Goal: Contribute content: Add original content to the website for others to see

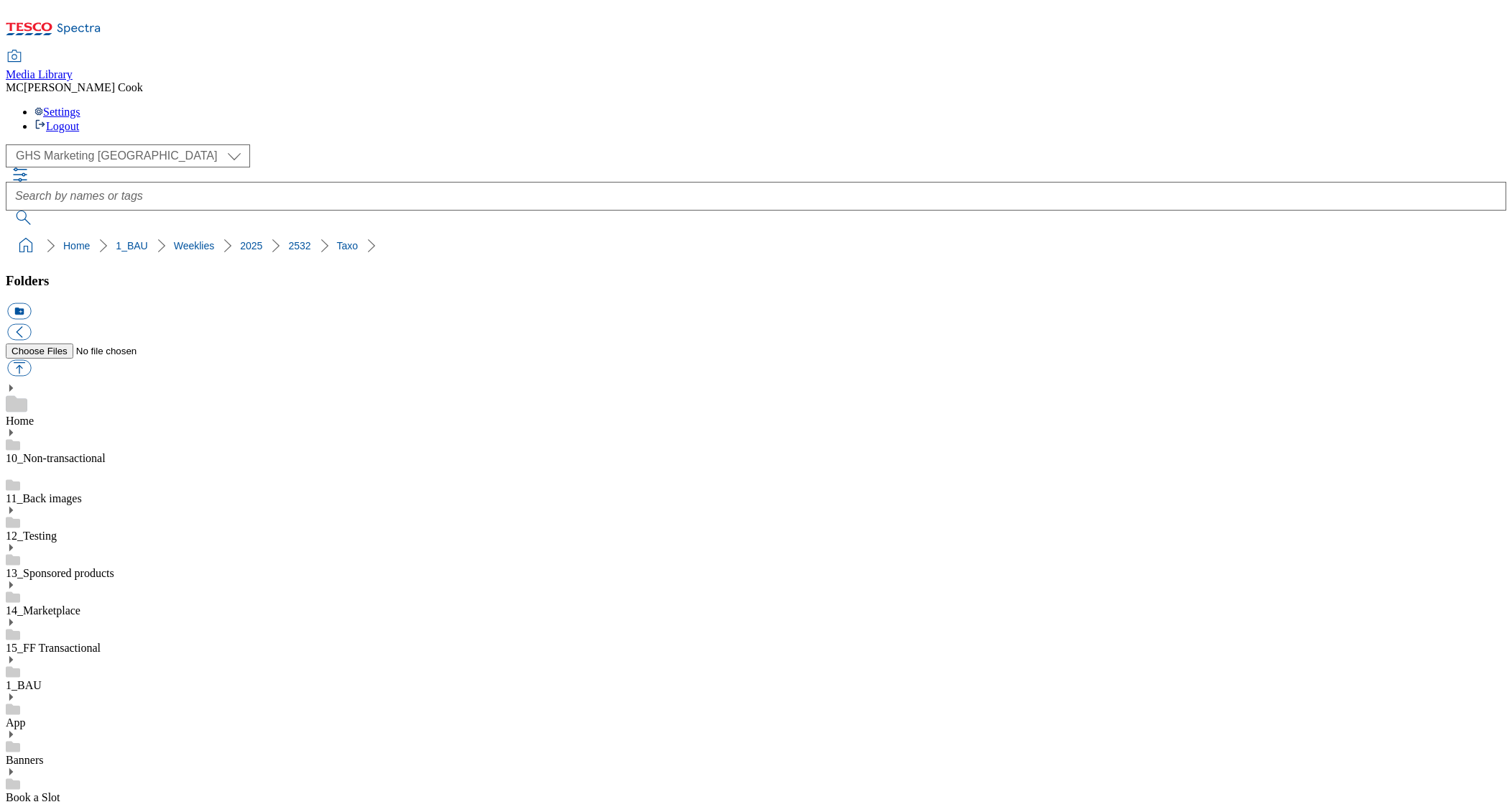
select select "flare-ghs-mktg"
click at [80, 18] on icon at bounding box center [53, 33] width 95 height 31
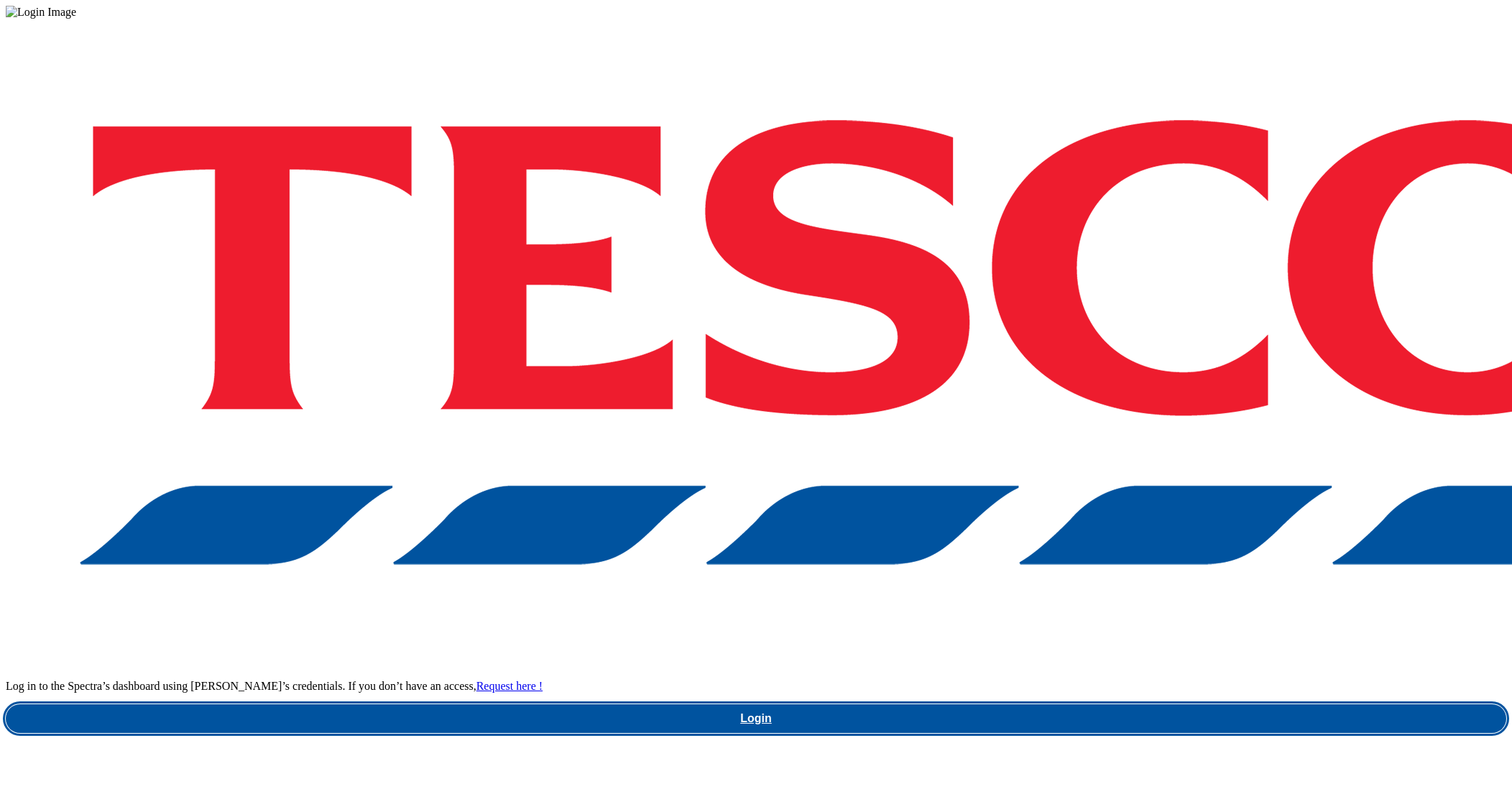
click at [1097, 704] on link "Login" at bounding box center [756, 718] width 1501 height 29
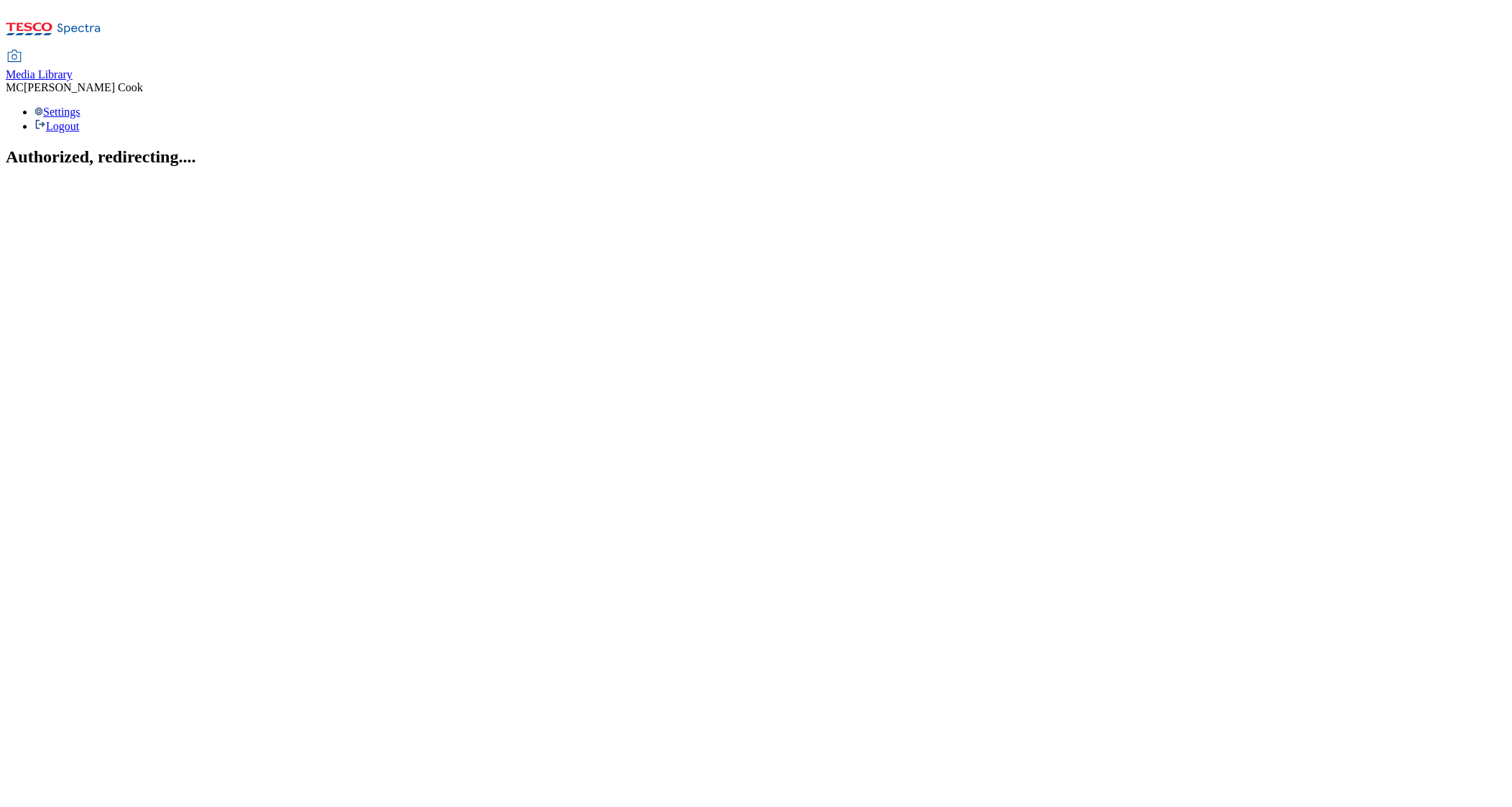
click at [72, 69] on span "Media Library" at bounding box center [39, 74] width 67 height 12
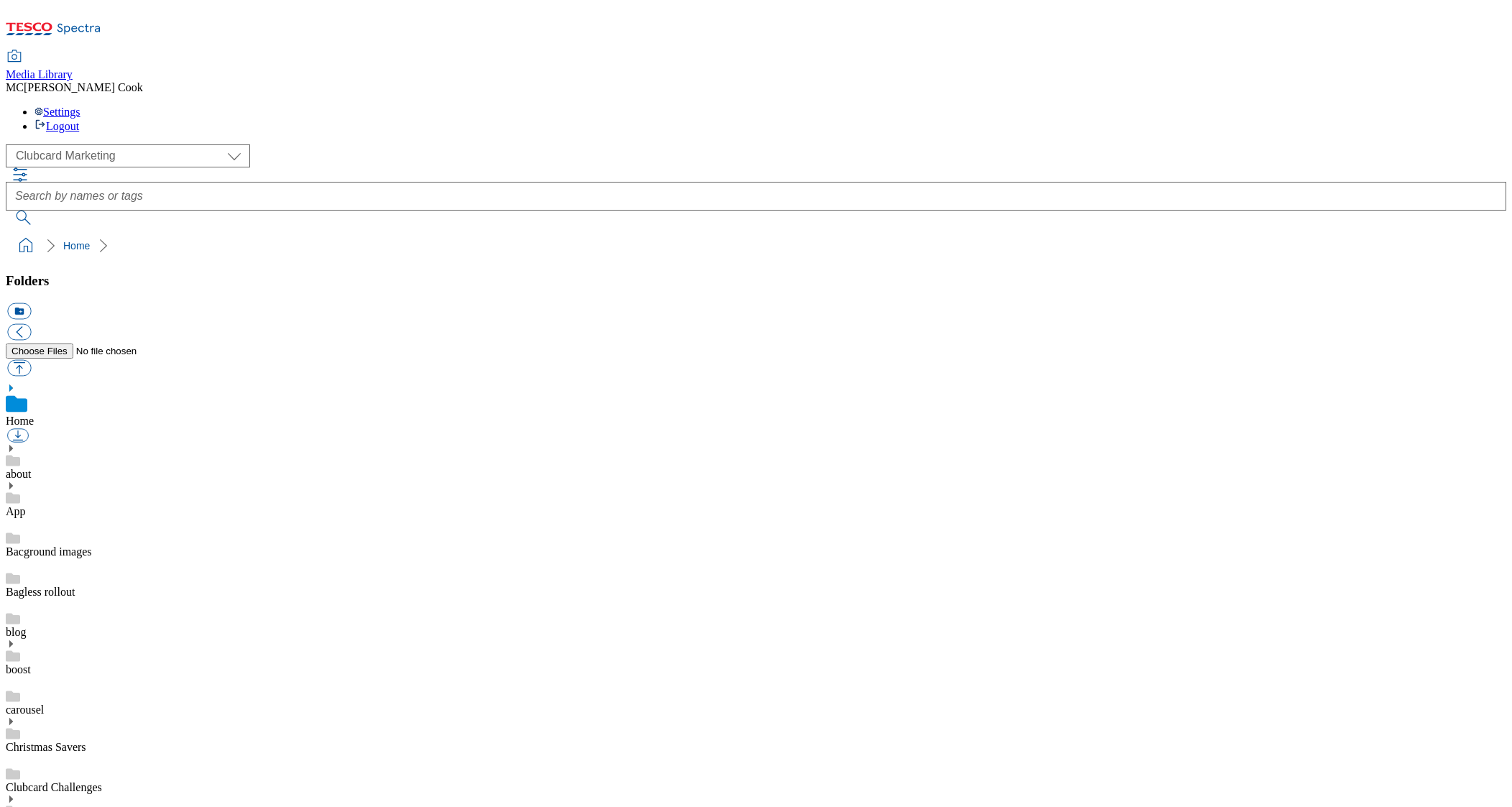
scroll to position [1, 0]
click at [106, 144] on select "Clubcard Marketing Dotcom UK Emails GHS Marketing UK GHS Product UK GHS ROI" at bounding box center [128, 155] width 244 height 23
select select "flare-ghs-mktg"
click at [10, 144] on select "Clubcard Marketing Dotcom UK Emails GHS Marketing UK GHS Product UK GHS ROI" at bounding box center [128, 155] width 244 height 23
click at [80, 620] on link "14_Marketplace" at bounding box center [43, 626] width 74 height 12
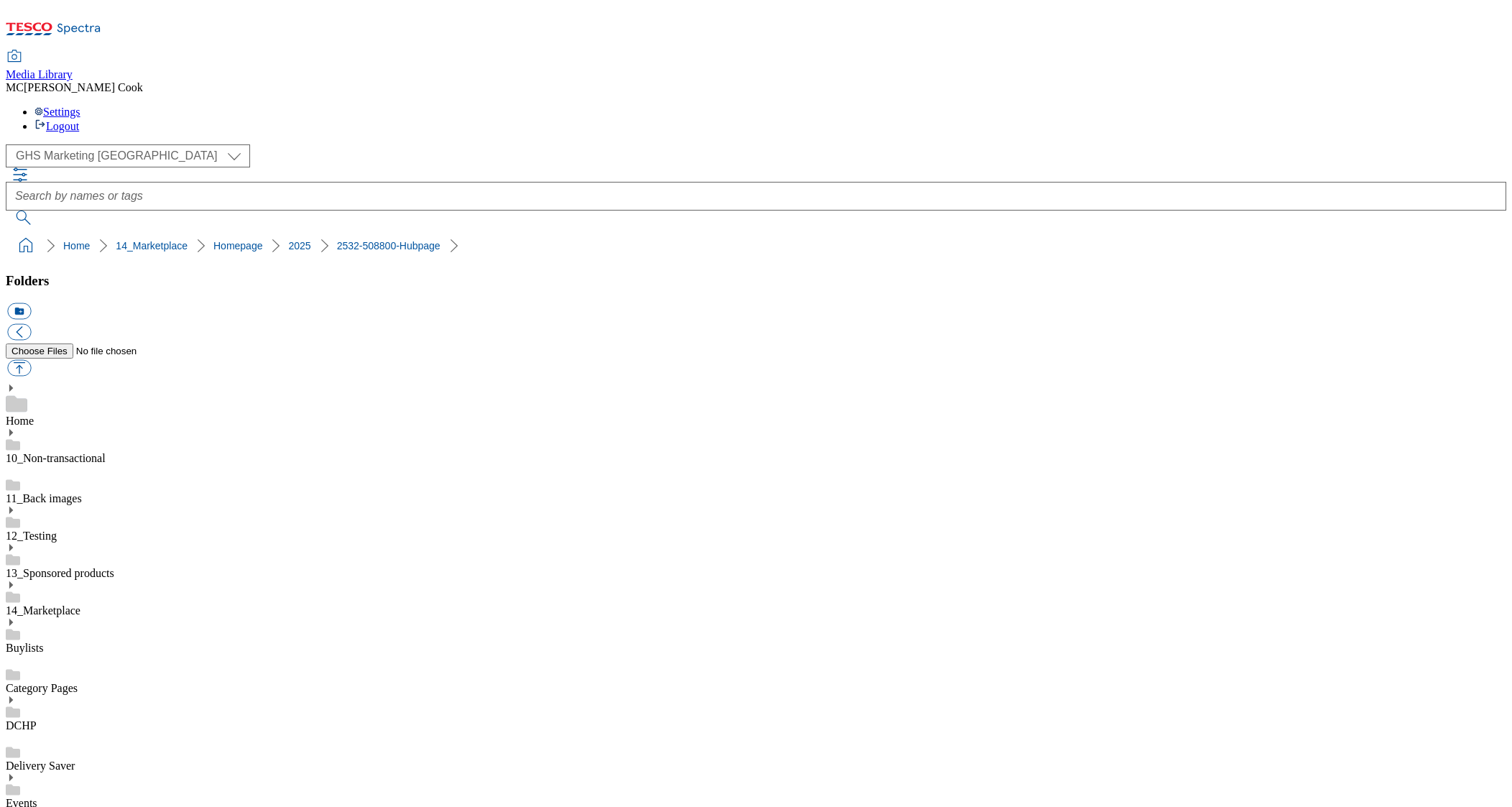
scroll to position [321, 0]
click at [31, 303] on button "icon_new_folder" at bounding box center [19, 311] width 24 height 16
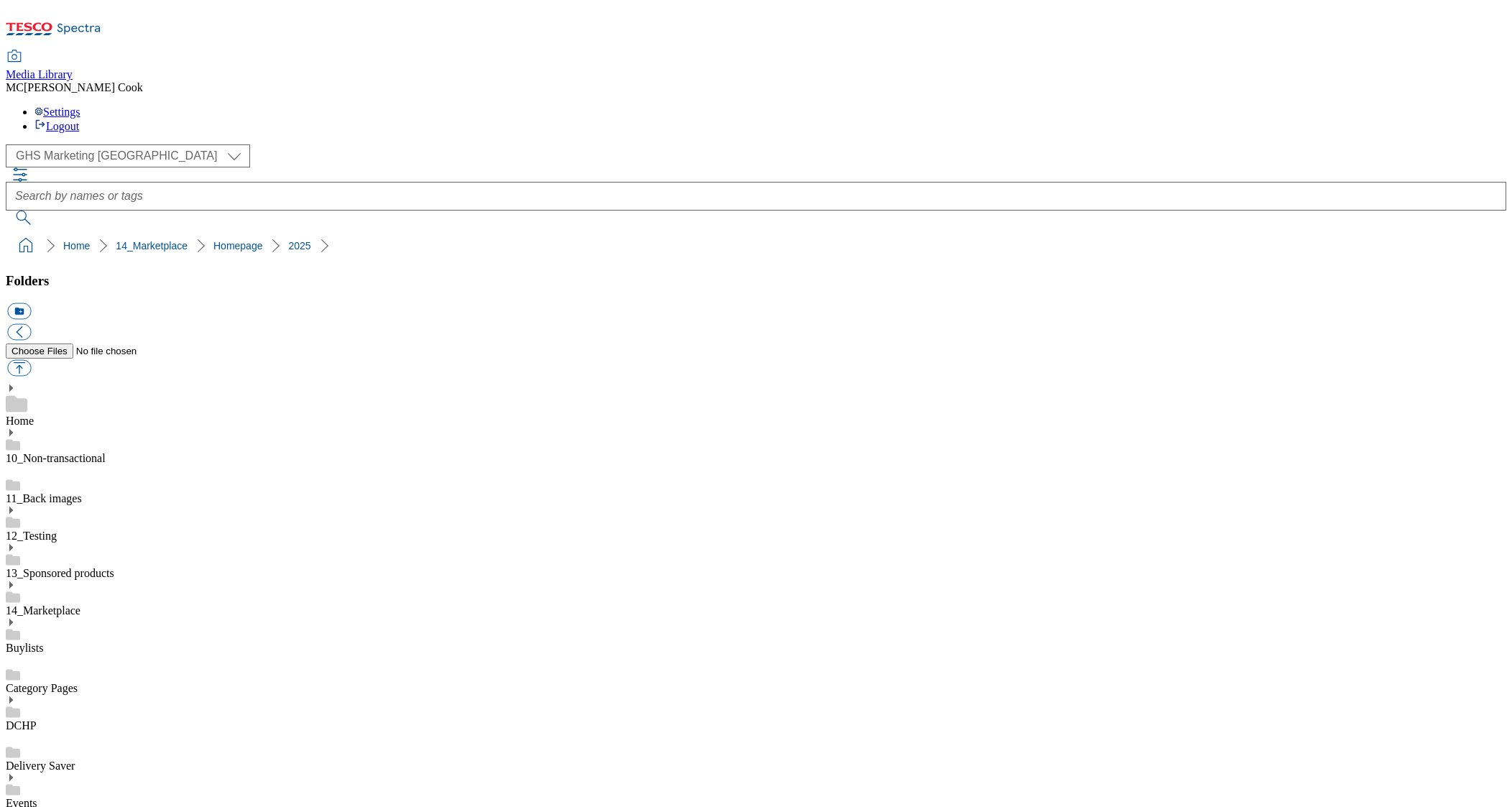
type input "2533 Hubpage"
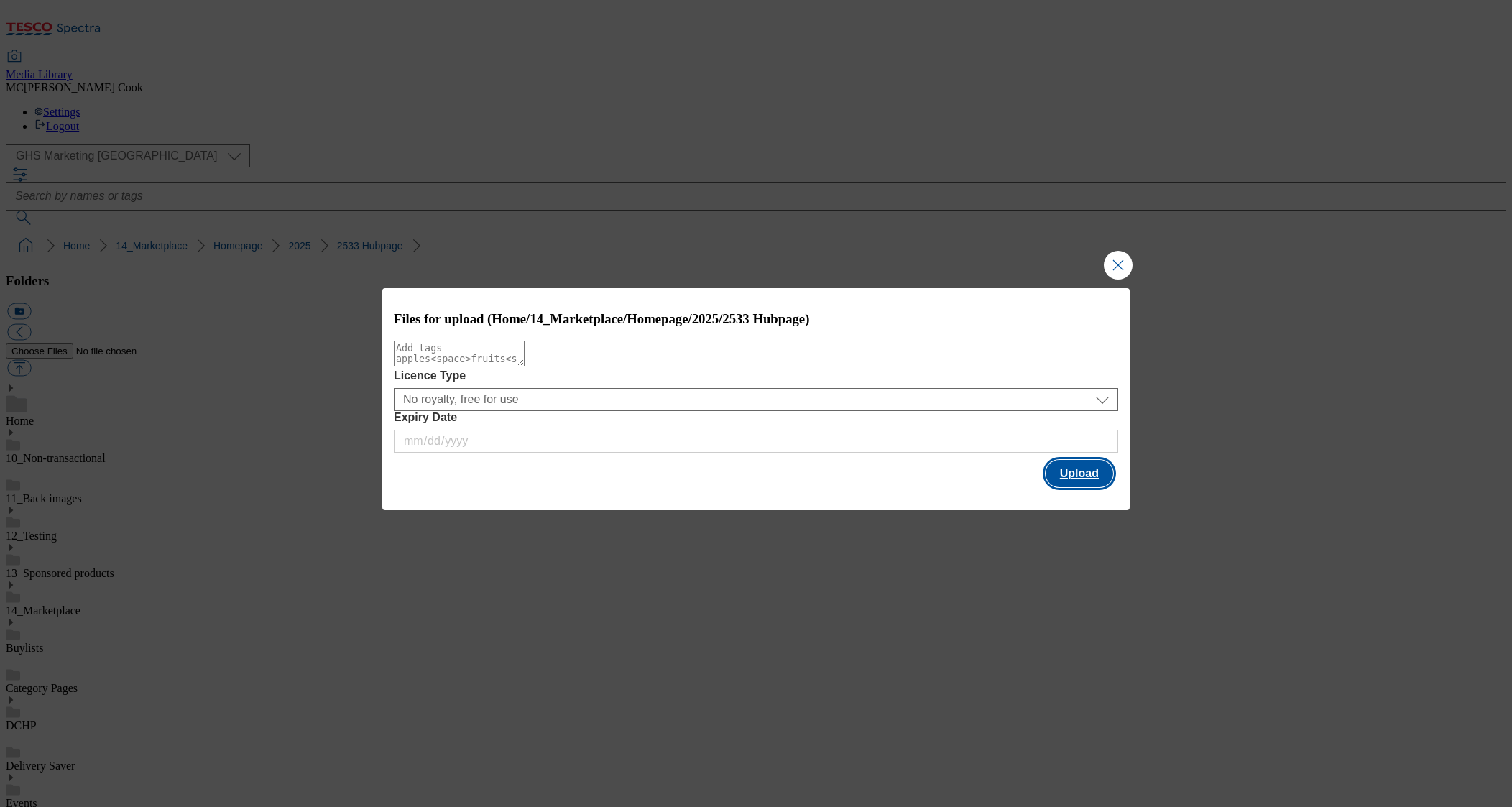
click at [1084, 479] on button "Upload" at bounding box center [1079, 473] width 68 height 28
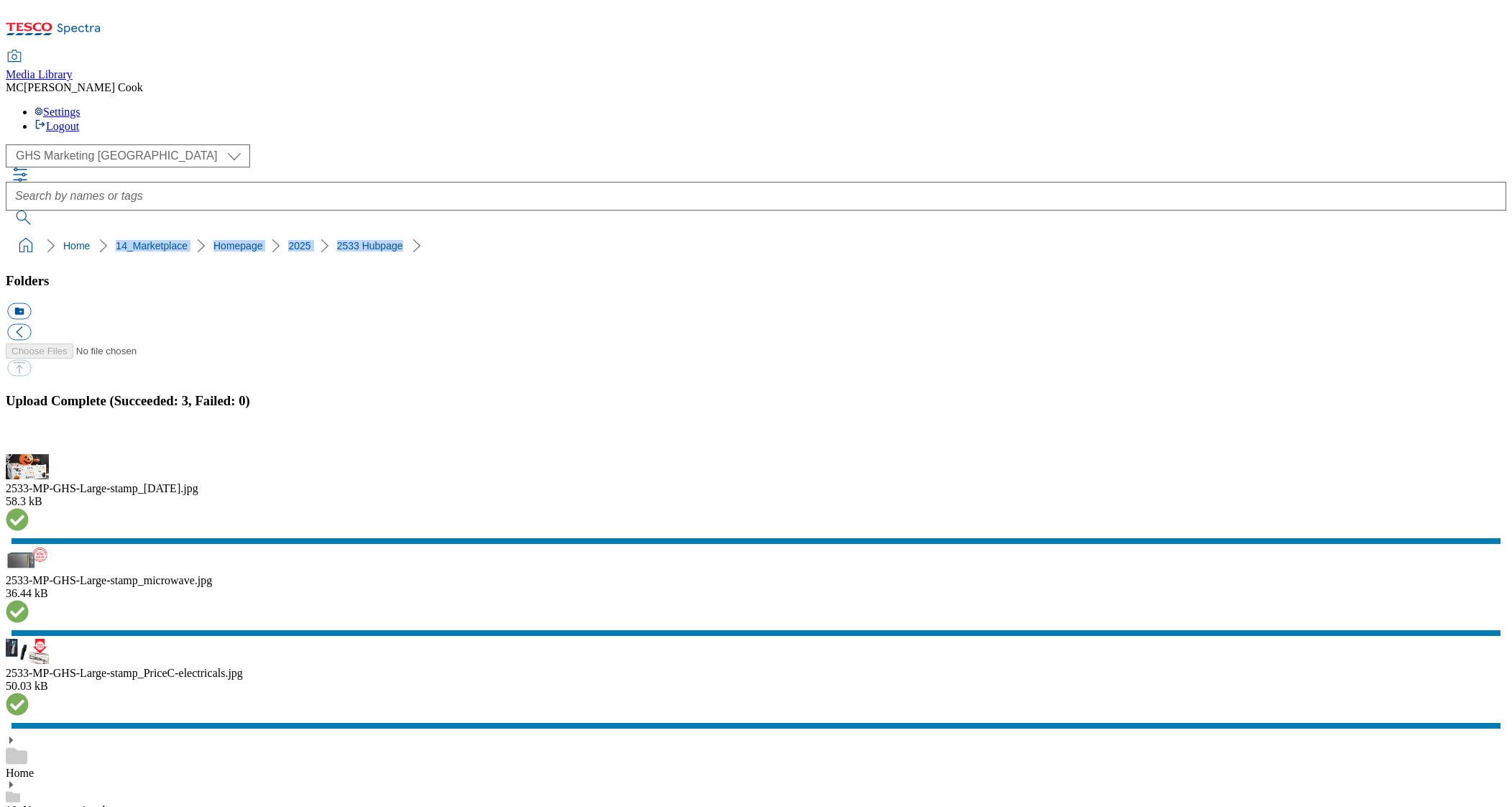
drag, startPoint x: 399, startPoint y: 142, endPoint x: 54, endPoint y: 148, distance: 345.1
click at [56, 232] on ol "Home 14_Marketplace Homepage 2025 2533 Hubpage" at bounding box center [760, 245] width 1492 height 28
copy ol "14_Marketplace Homepage 2025 2533 Hubpage"
click at [29, 453] on button "button" at bounding box center [18, 445] width 22 height 13
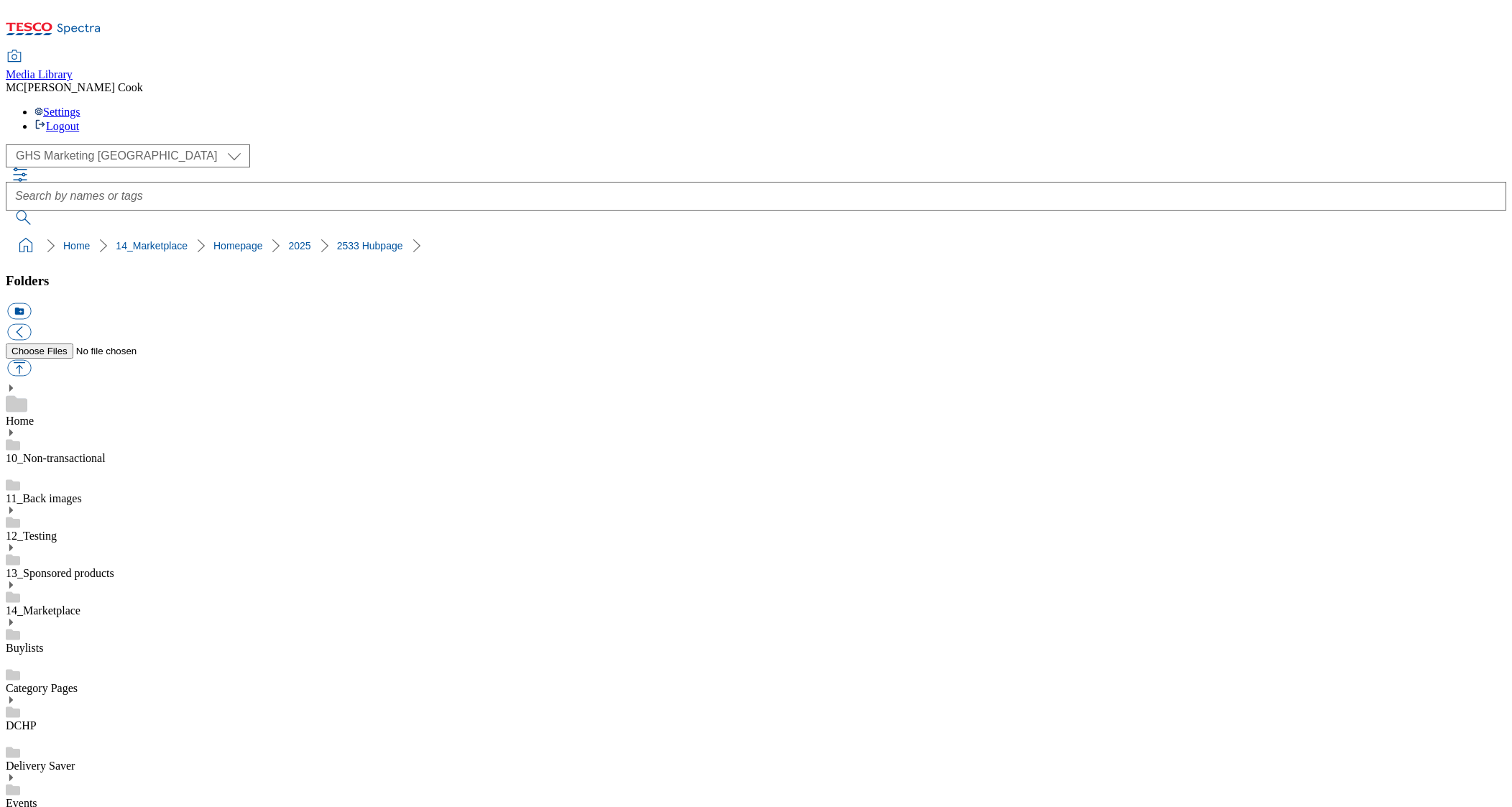
click at [417, 144] on div "( optional ) Clubcard Marketing Dotcom UK Emails GHS Marketing UK GHS Product U…" at bounding box center [756, 184] width 1501 height 80
click at [63, 240] on link "Home" at bounding box center [76, 246] width 27 height 11
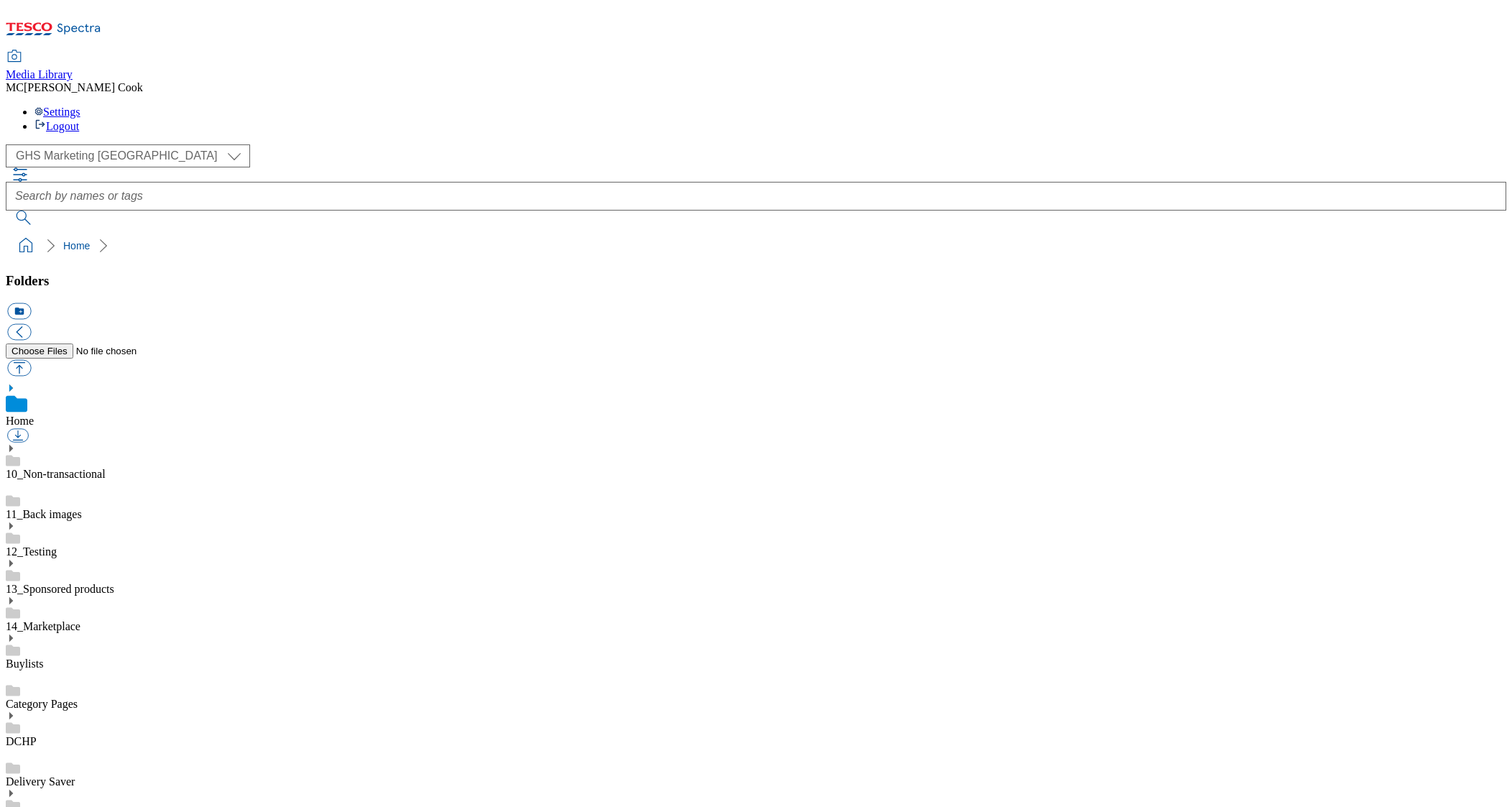
click at [16, 595] on icon at bounding box center [10, 600] width 10 height 10
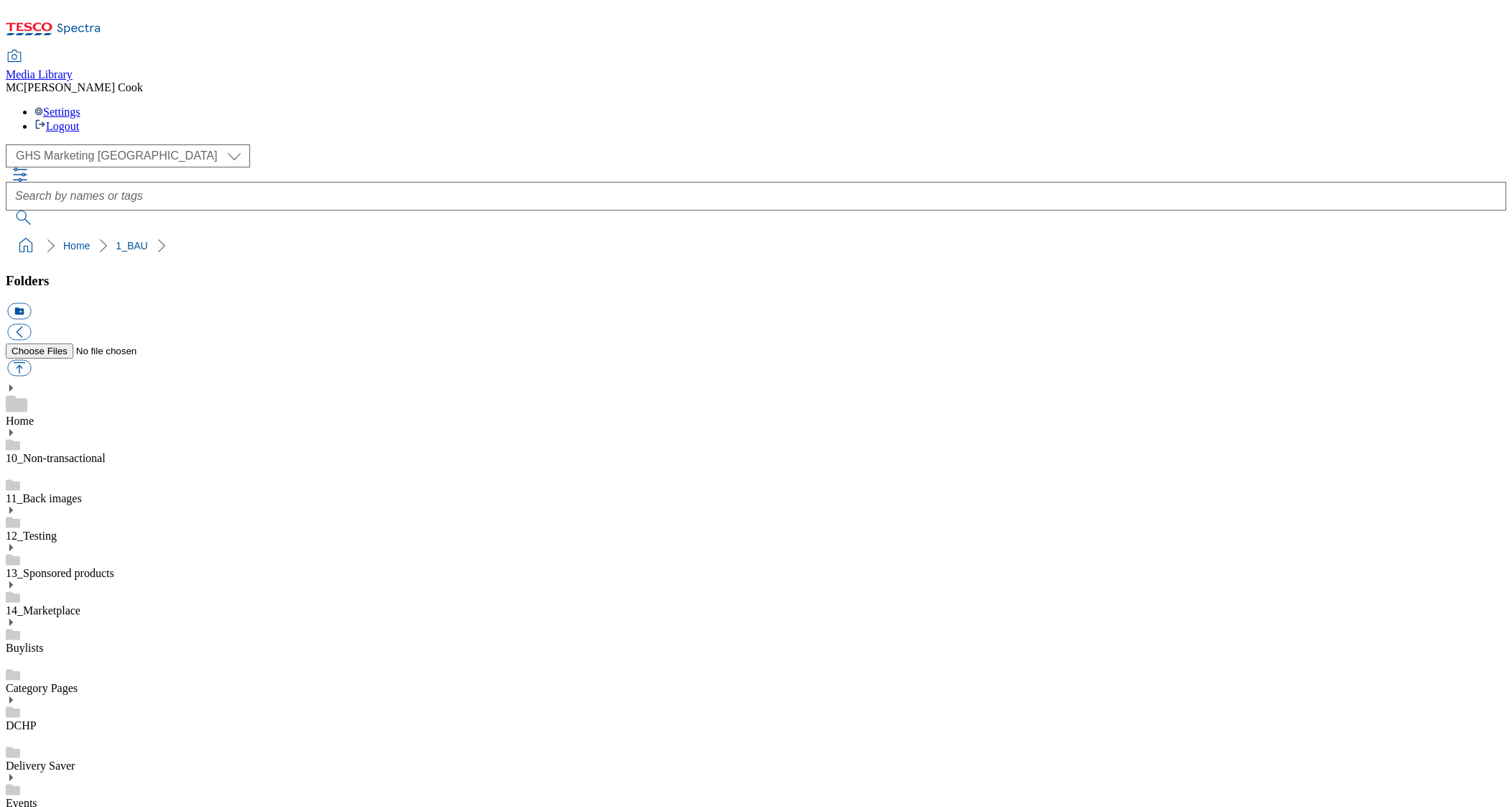
drag, startPoint x: 36, startPoint y: 385, endPoint x: 39, endPoint y: 397, distance: 12.4
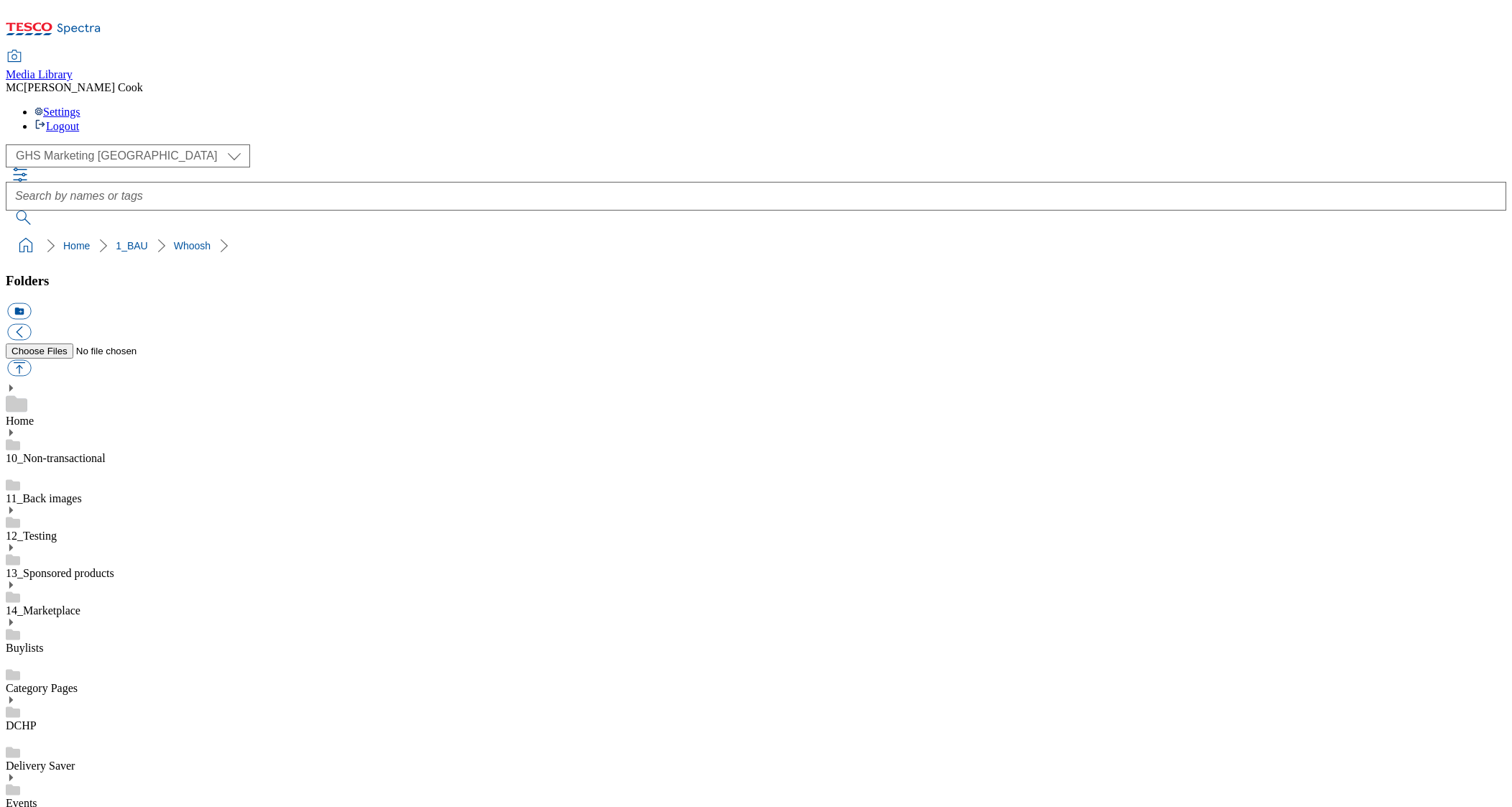
drag, startPoint x: 60, startPoint y: 689, endPoint x: 85, endPoint y: 688, distance: 25.0
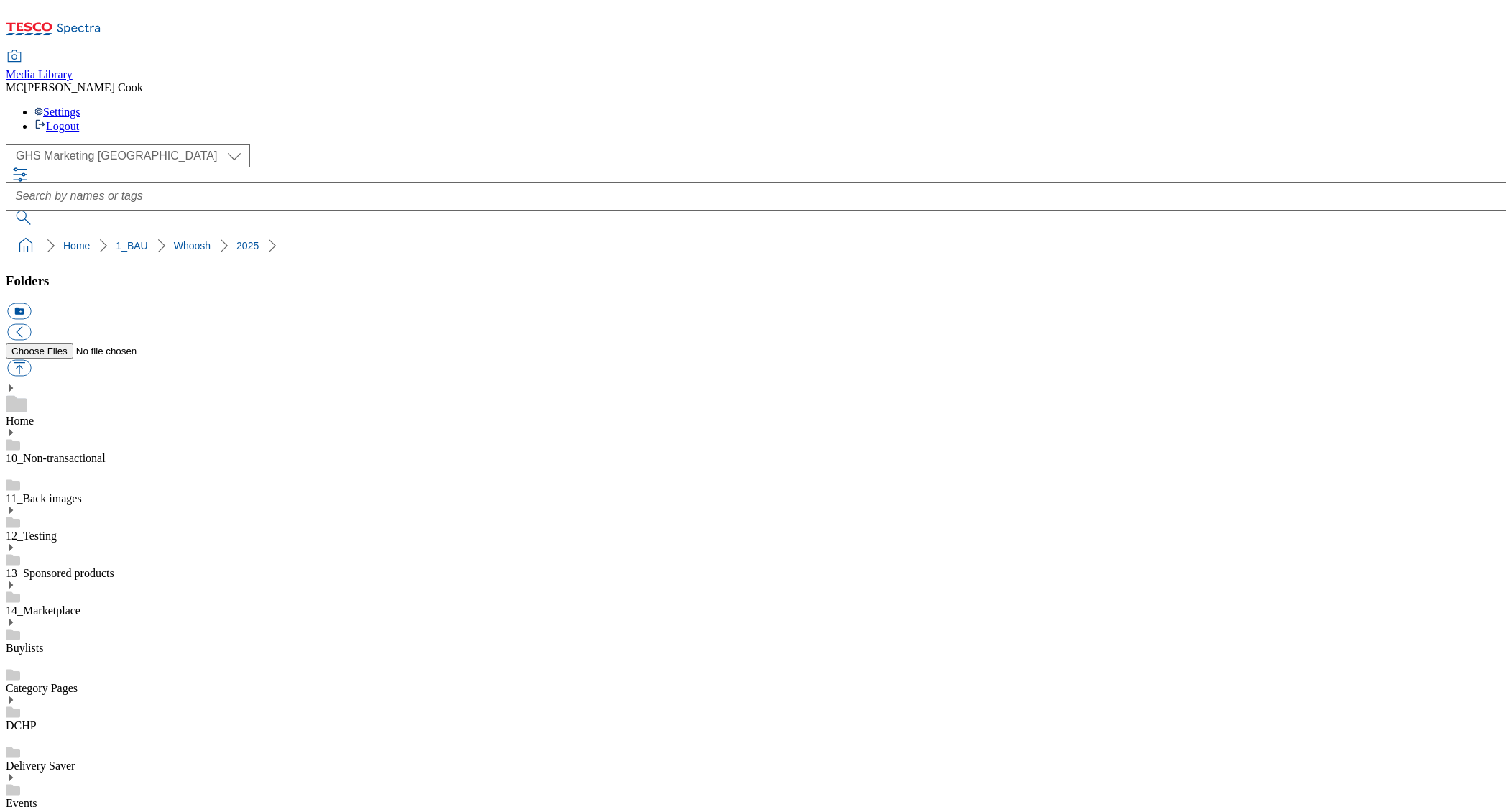
click at [31, 303] on button "icon_new_folder" at bounding box center [19, 311] width 24 height 16
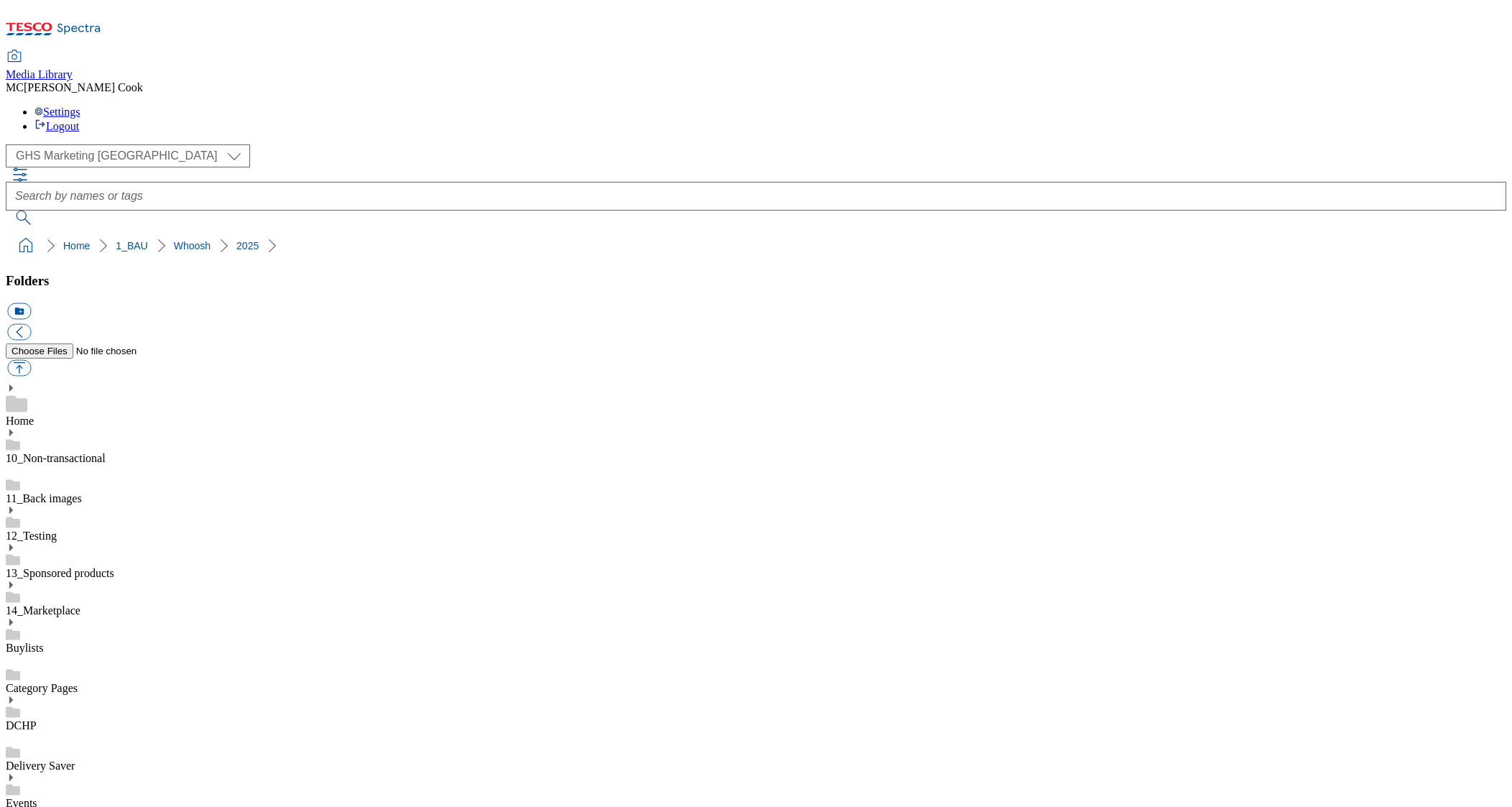
type input "2533"
drag, startPoint x: 31, startPoint y: 535, endPoint x: 33, endPoint y: 543, distance: 8.2
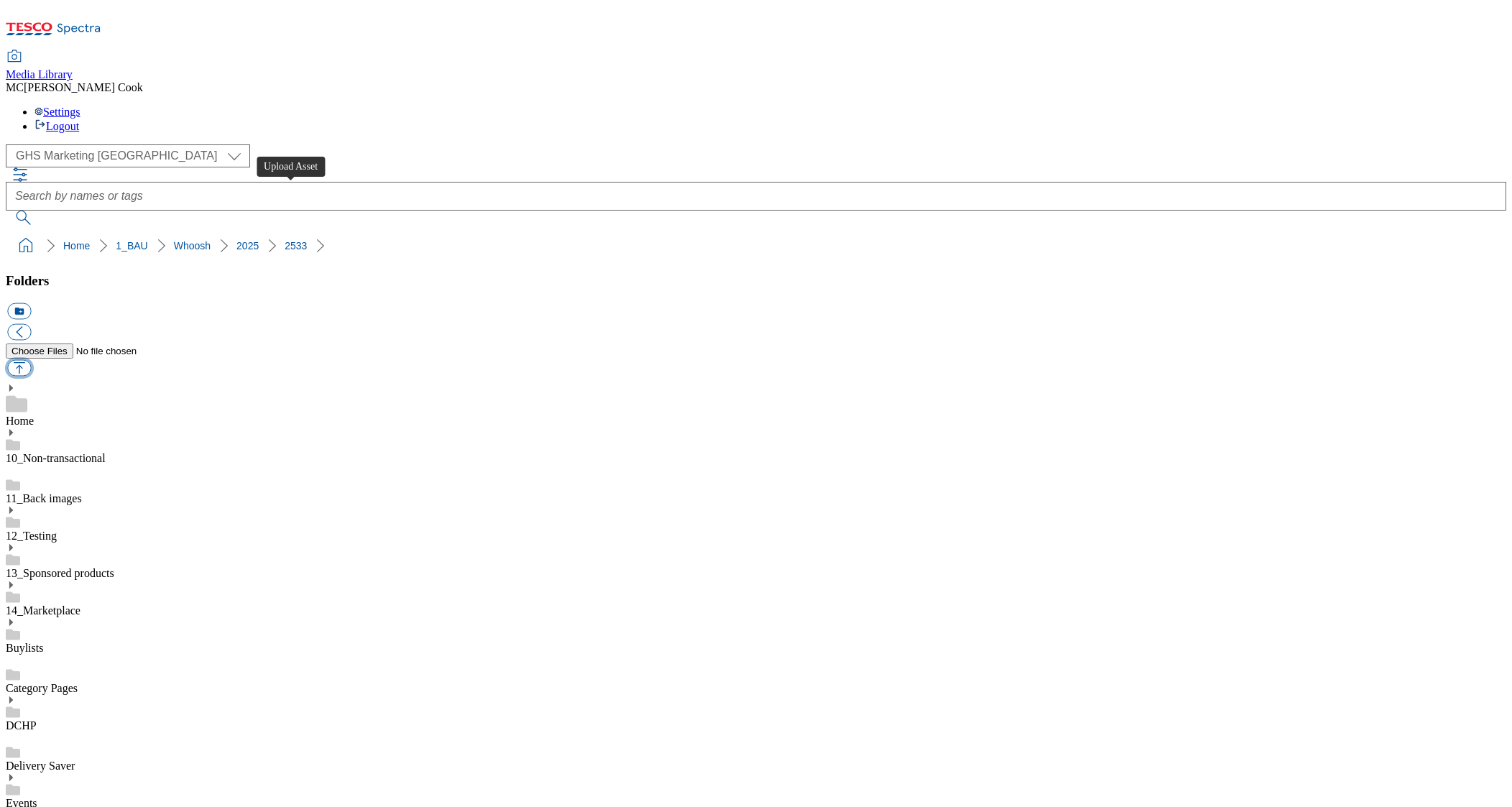
click at [31, 360] on button "button" at bounding box center [19, 367] width 24 height 16
type input "C:\fakepath\2533-Whoosh-Carousel-Snacks.jpg"
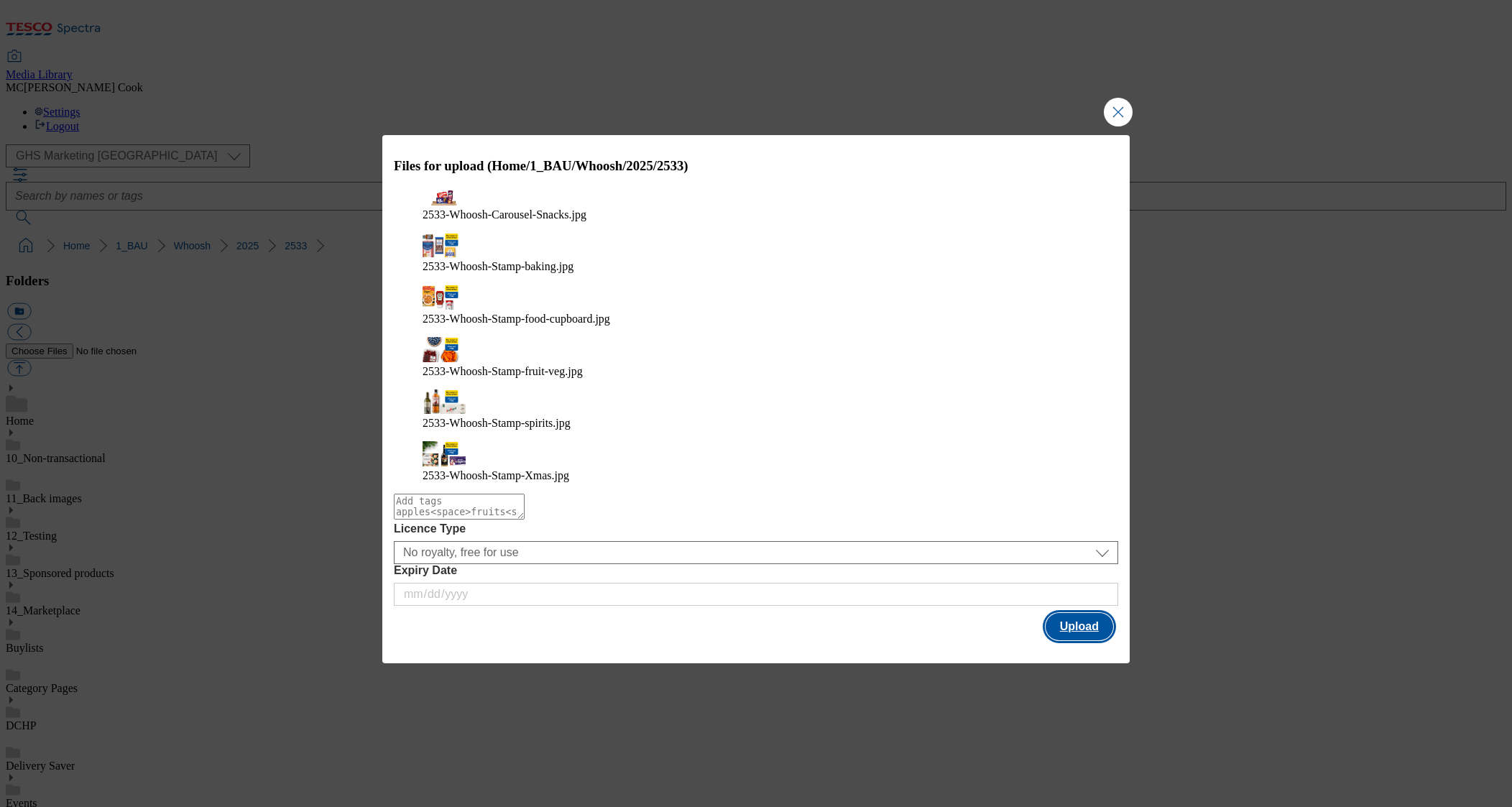
click at [1085, 613] on button "Upload" at bounding box center [1079, 627] width 68 height 28
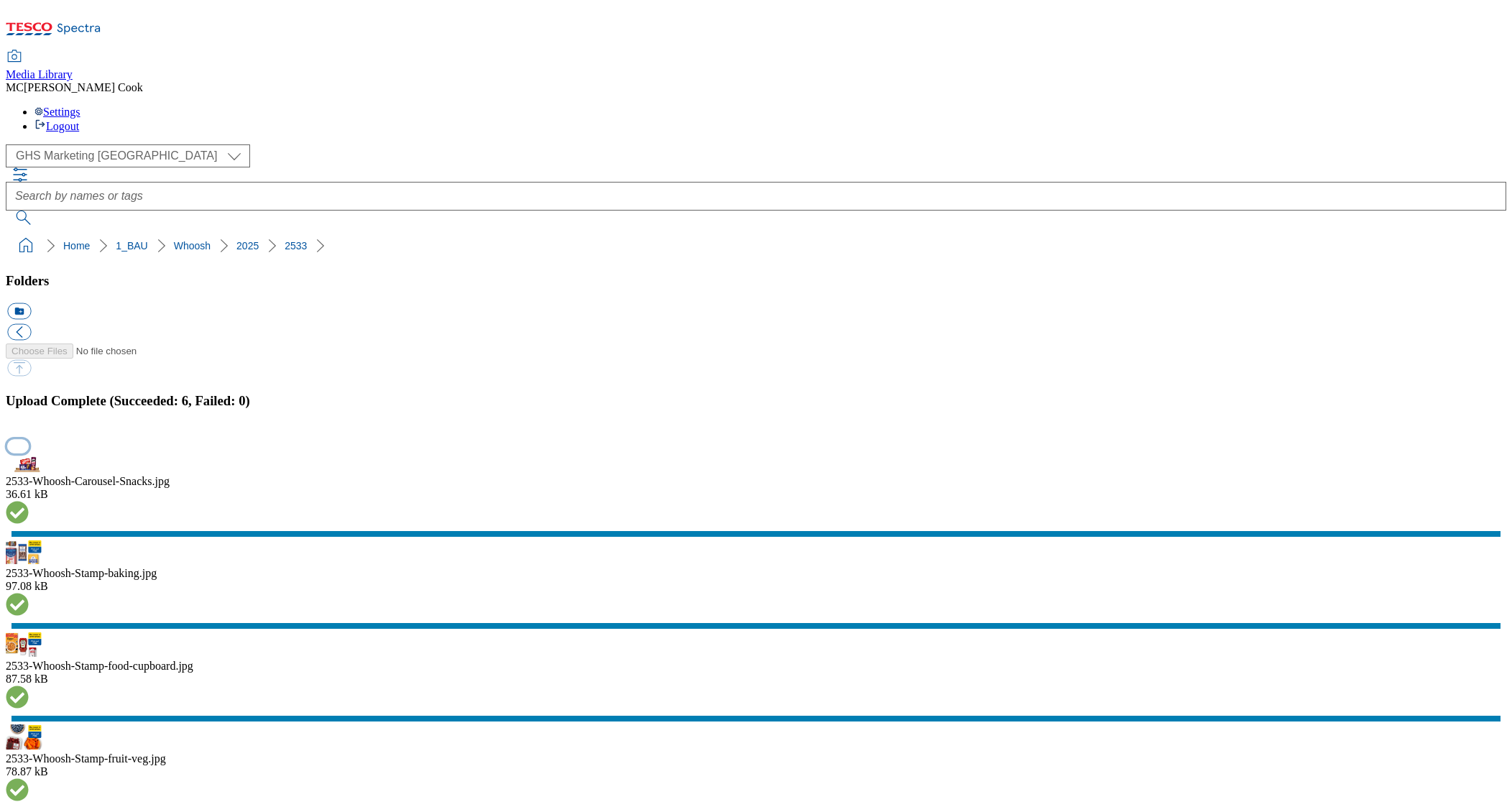
click at [29, 453] on button "button" at bounding box center [18, 445] width 22 height 13
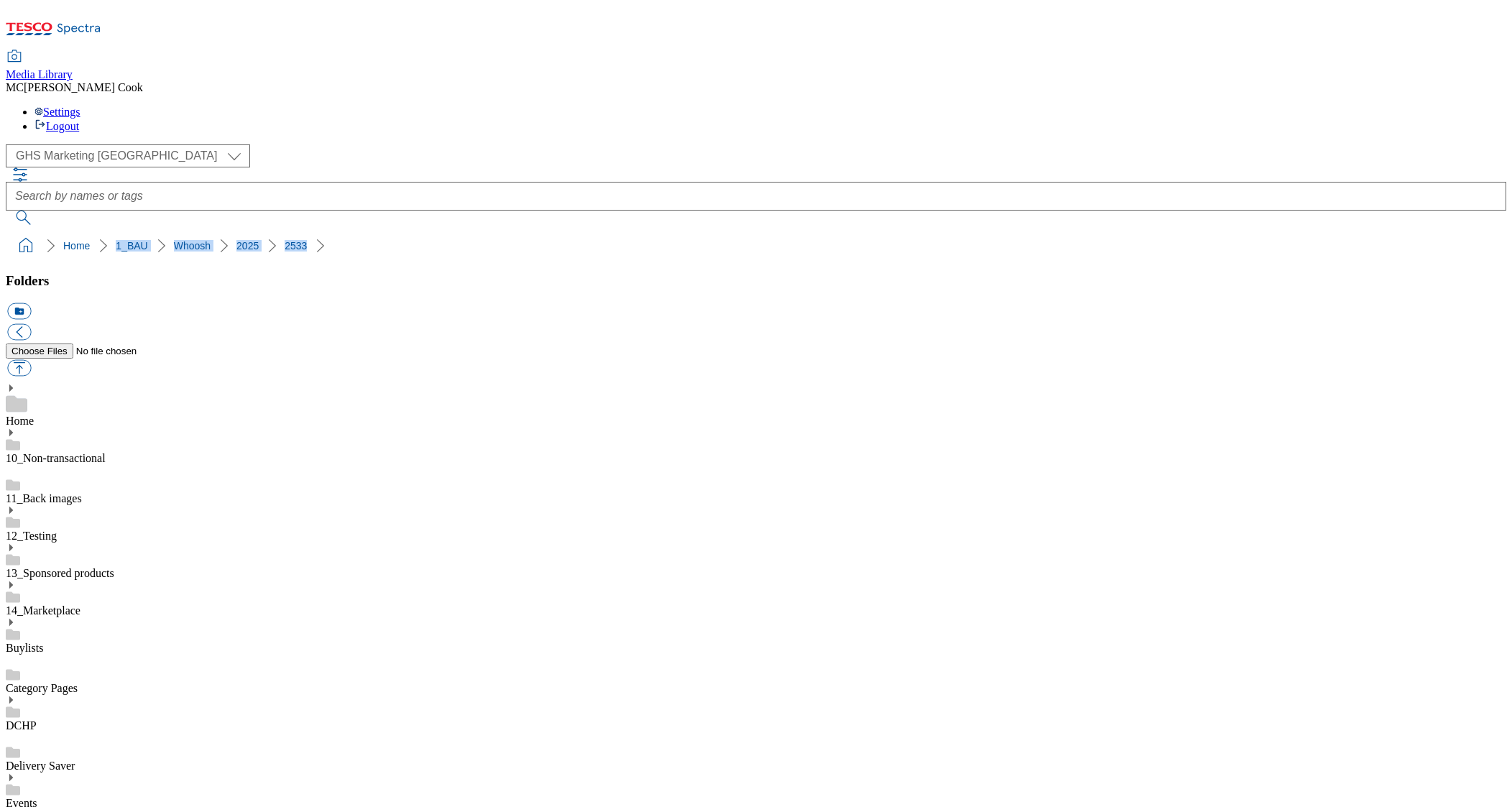
drag, startPoint x: 296, startPoint y: 144, endPoint x: 61, endPoint y: 149, distance: 235.1
click at [61, 232] on ol "Home 1_BAU Whoosh 2025 2533" at bounding box center [760, 245] width 1492 height 28
copy ol "1_BAU Whoosh 2025 2533"
drag, startPoint x: 548, startPoint y: 376, endPoint x: 496, endPoint y: 418, distance: 66.8
